Goal: Task Accomplishment & Management: Use online tool/utility

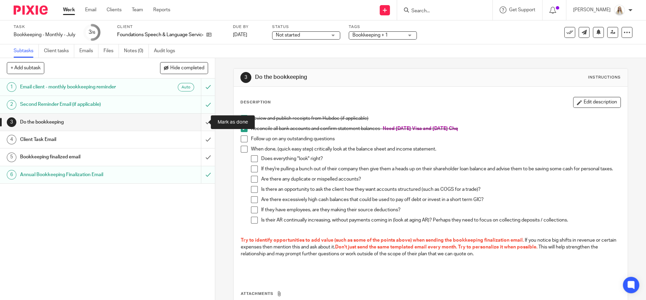
click at [198, 121] on input "submit" at bounding box center [107, 121] width 215 height 17
click at [204, 140] on input "submit" at bounding box center [107, 139] width 215 height 17
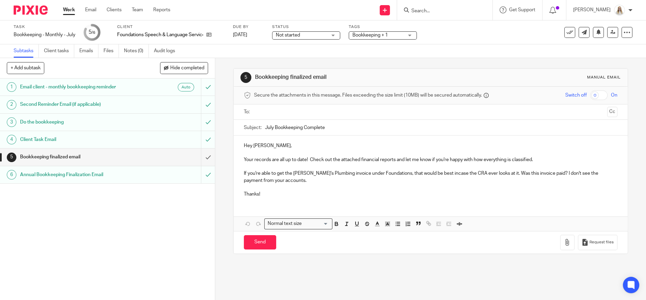
click at [294, 106] on div at bounding box center [431, 111] width 353 height 15
click at [297, 116] on ul at bounding box center [431, 111] width 353 height 11
click at [293, 112] on input "text" at bounding box center [431, 112] width 348 height 8
click at [316, 164] on p "Your records are all up to date! Check out the attached financial reports and l…" at bounding box center [431, 160] width 374 height 7
